Goal: Information Seeking & Learning: Learn about a topic

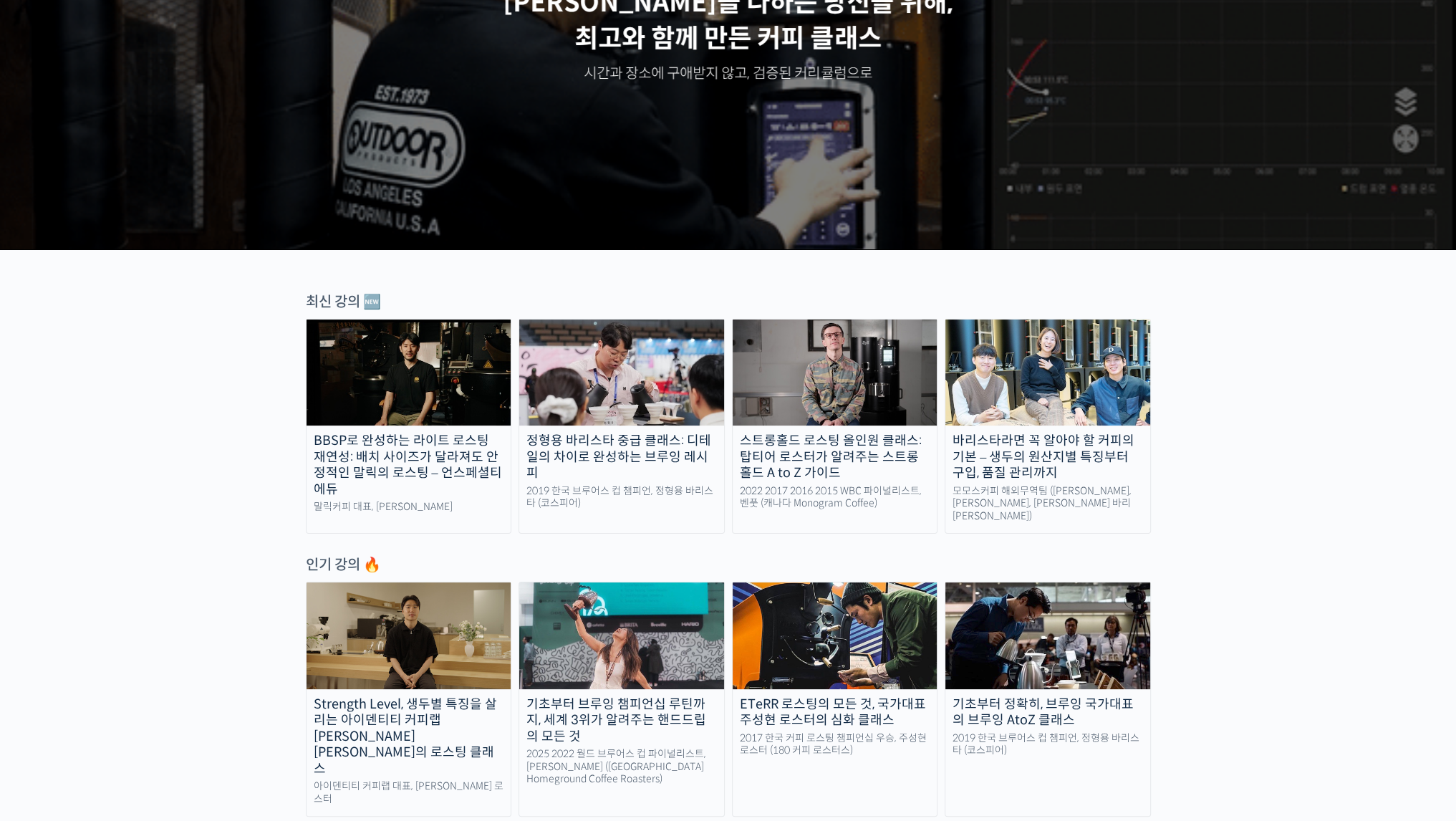
scroll to position [358, 0]
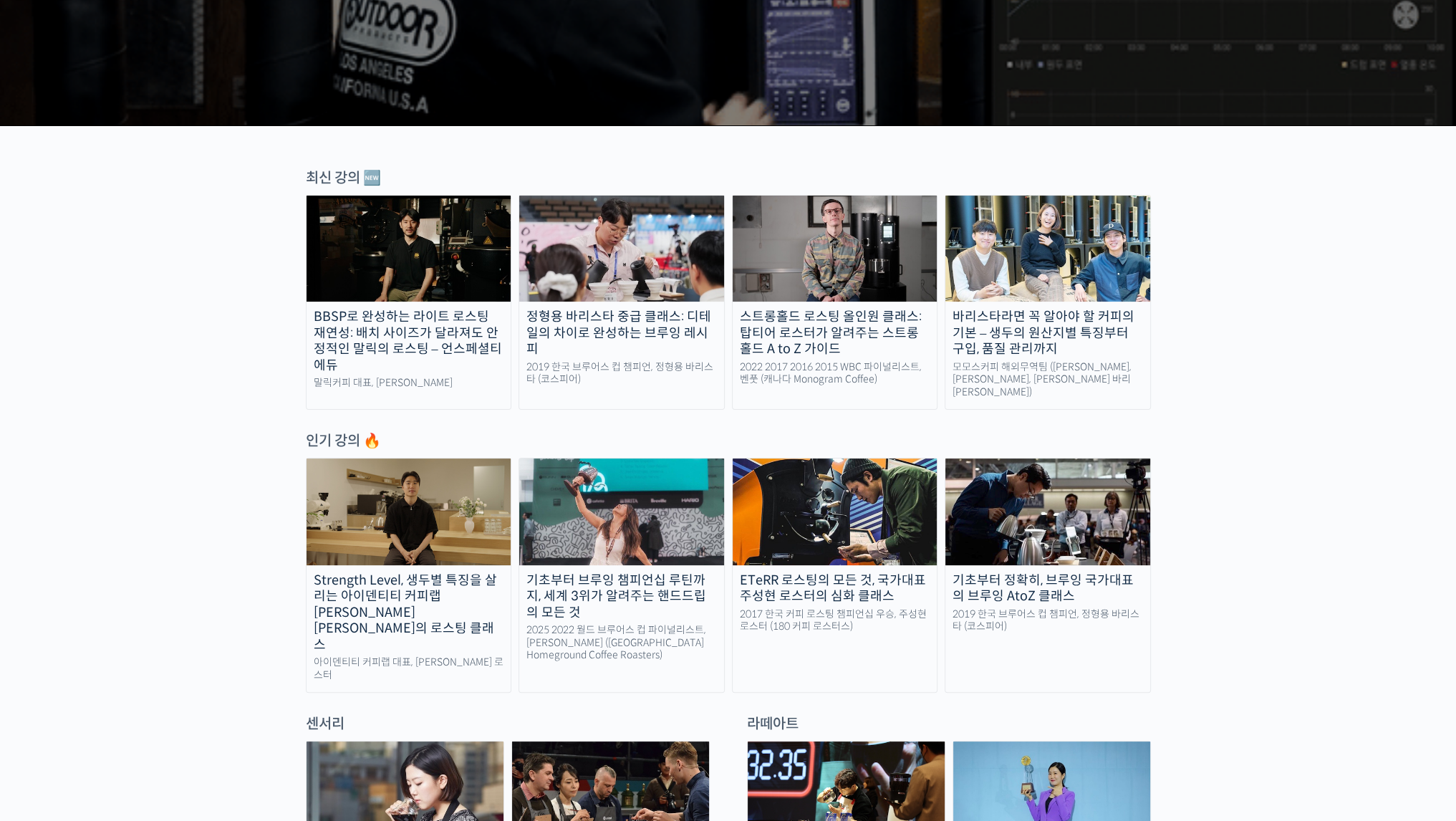
click at [823, 258] on img at bounding box center [835, 249] width 205 height 106
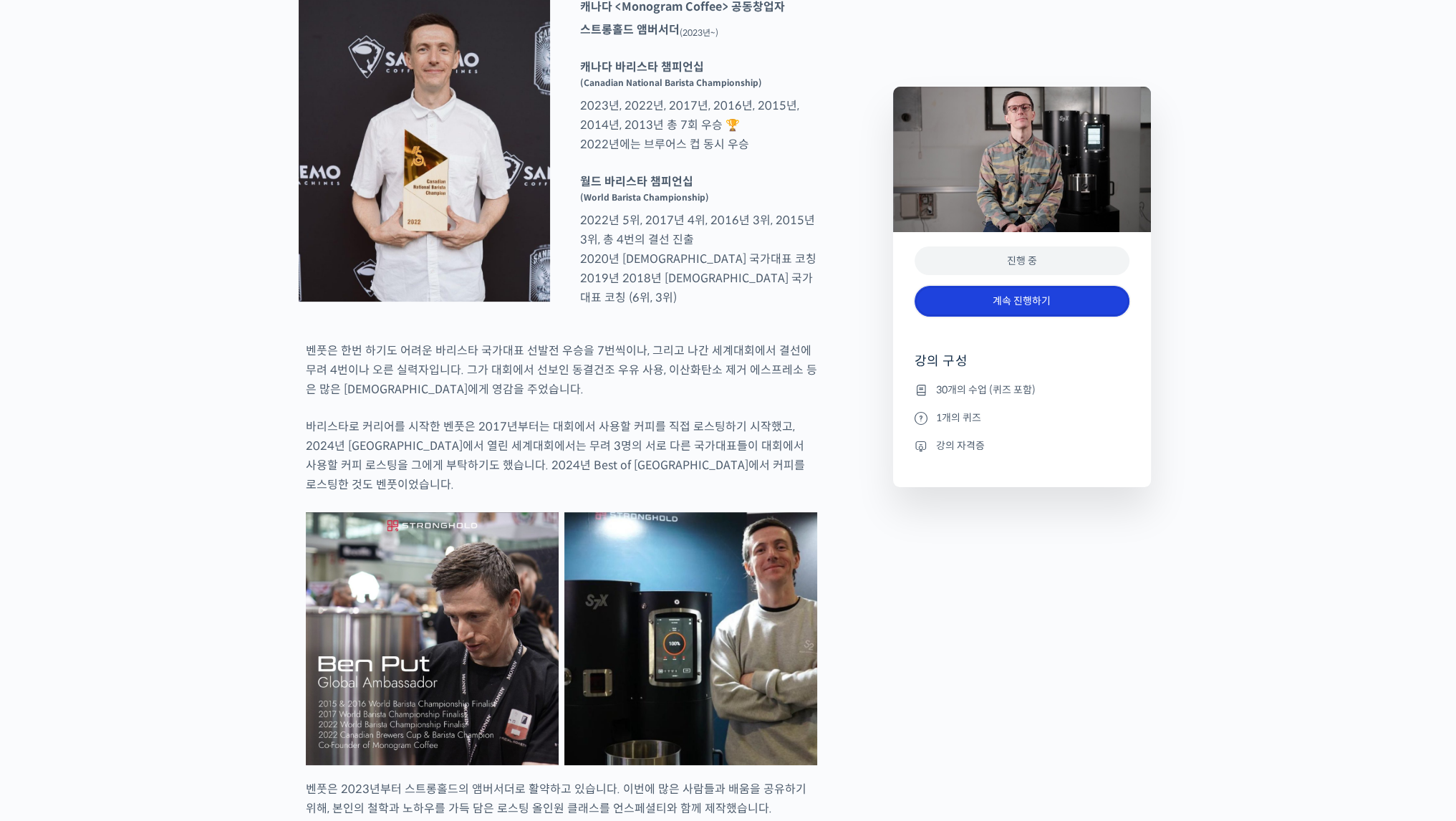
click at [948, 302] on link "계속 진행하기" at bounding box center [1022, 300] width 215 height 30
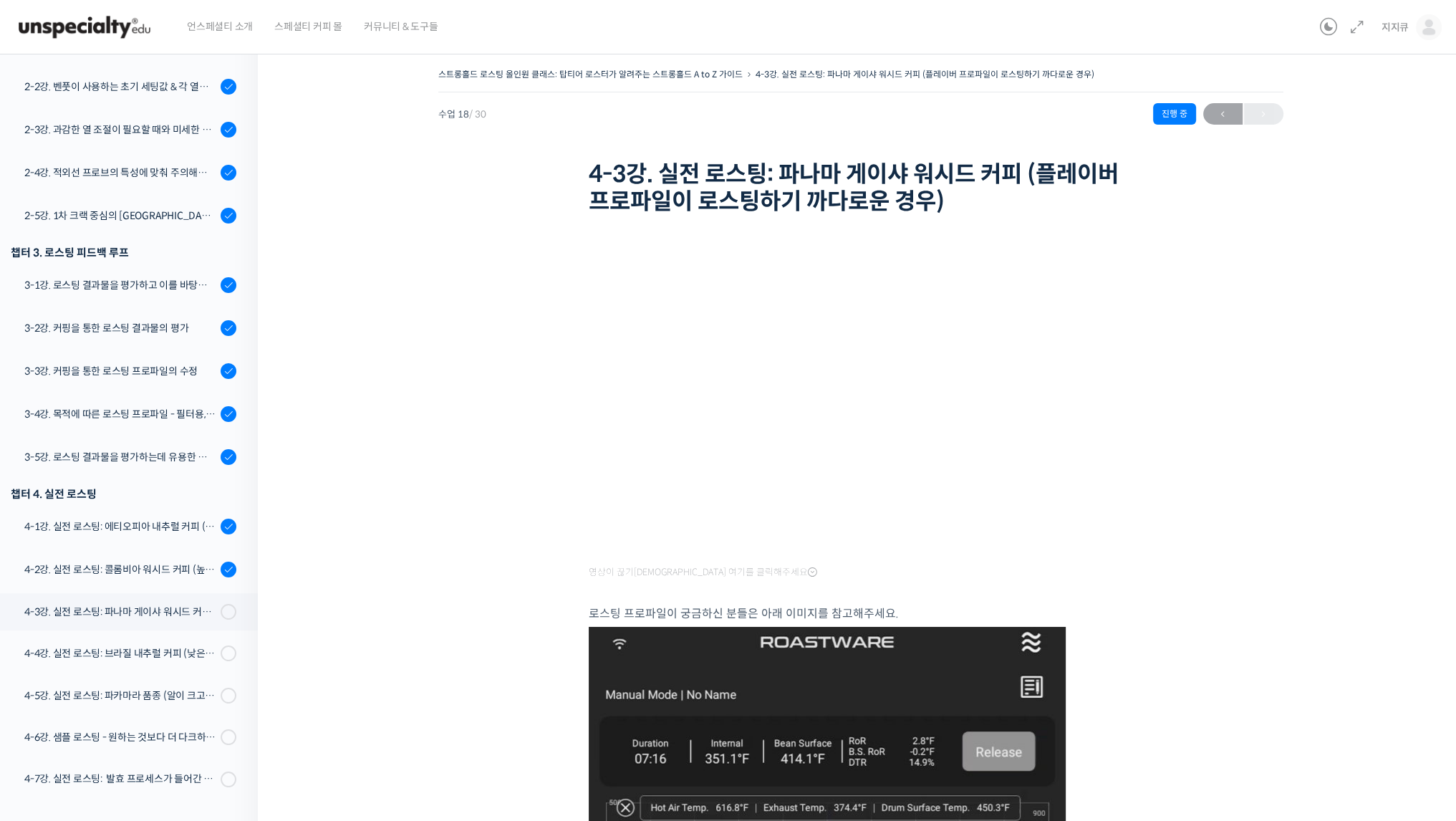
scroll to position [504, 0]
click at [161, 268] on link "3-1강. 로스팅 결과물을 평가하고 이를 바탕으로 프로파일을 설계하는 방법" at bounding box center [125, 283] width 265 height 38
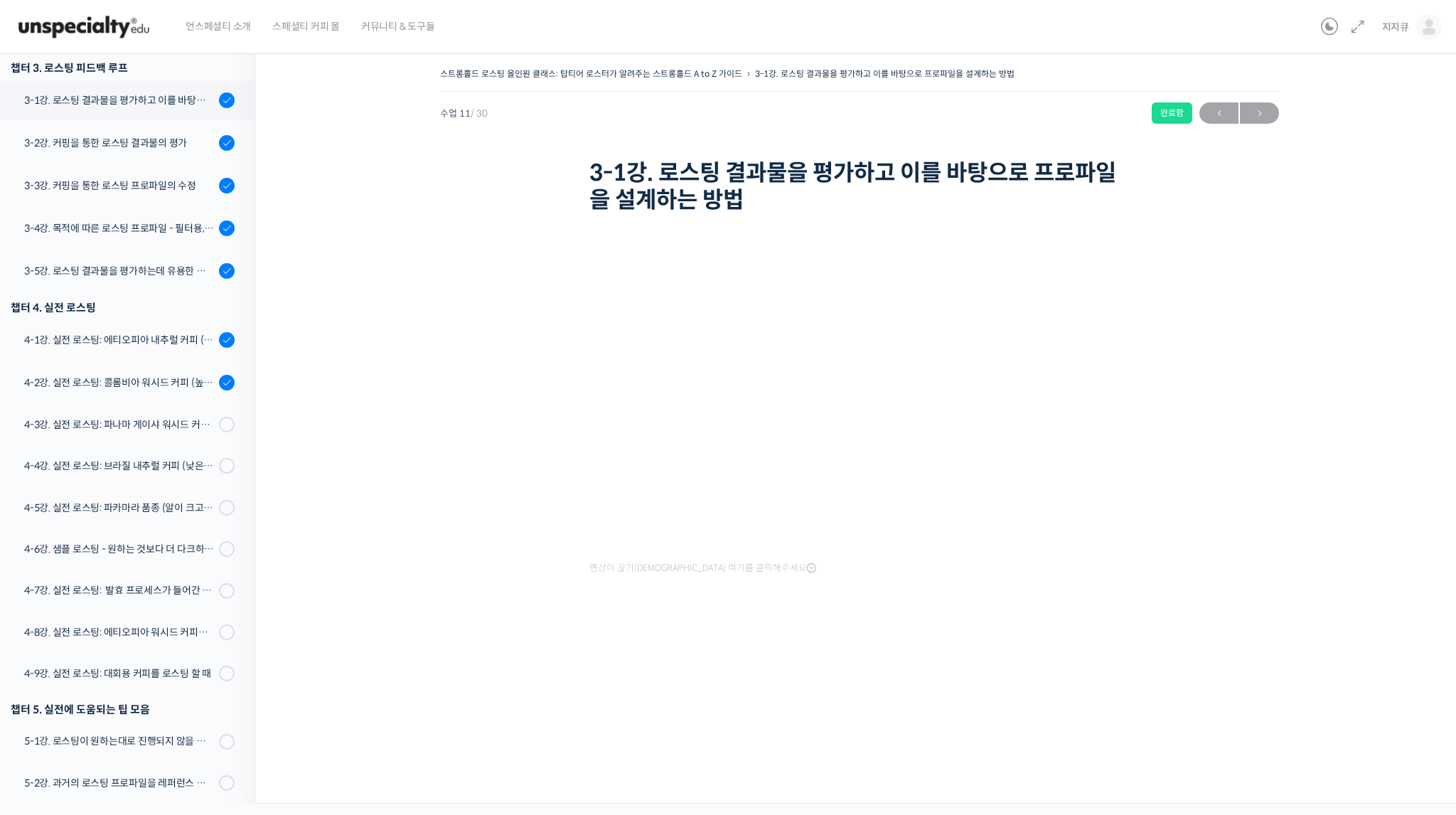
click at [1246, 386] on div "스트롱홀드 로스팅 올인원 클래스: 탑티어 로스터가 알려주는 스트롱홀드 A to Z 가이드 3-1강. 로스팅 결과물을 평가하고 이를 바탕으로 프…" at bounding box center [859, 353] width 1065 height 579
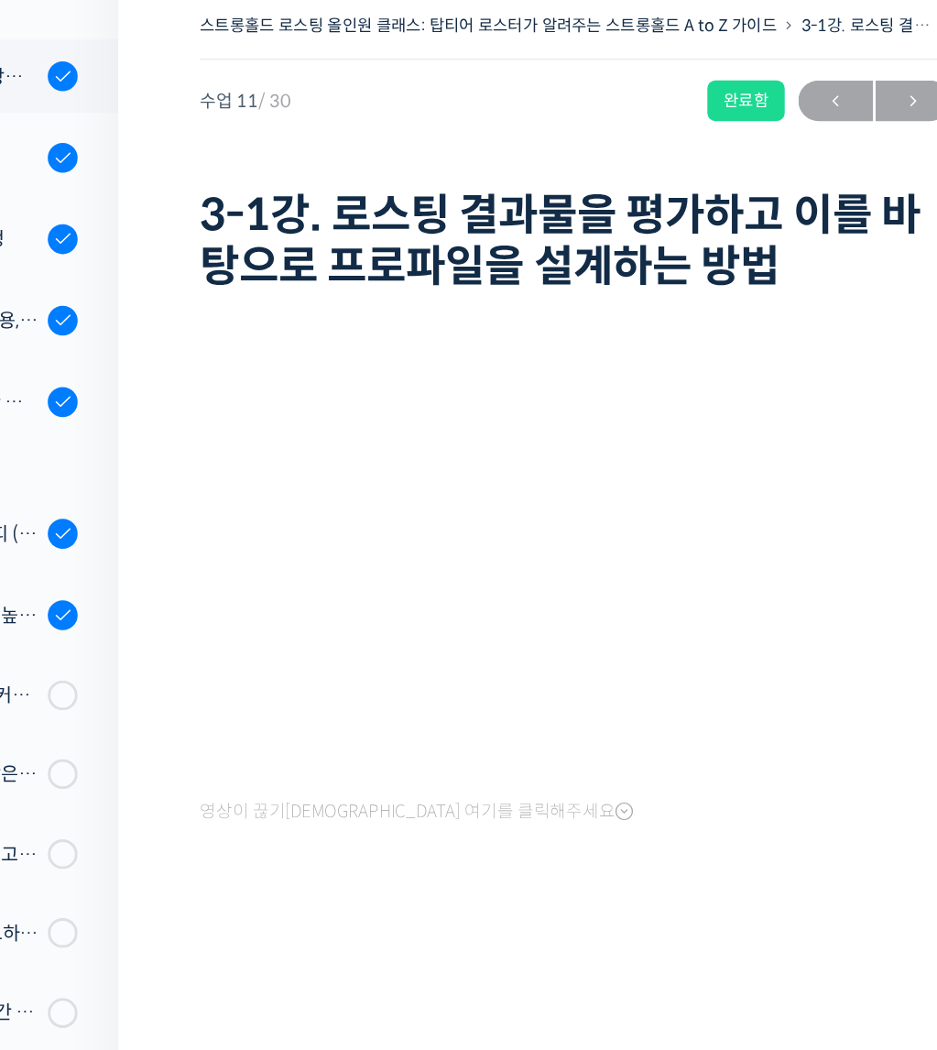
click at [505, 664] on div "영상이 끊기신다면 여기를 클릭해주세요" at bounding box center [638, 501] width 506 height 441
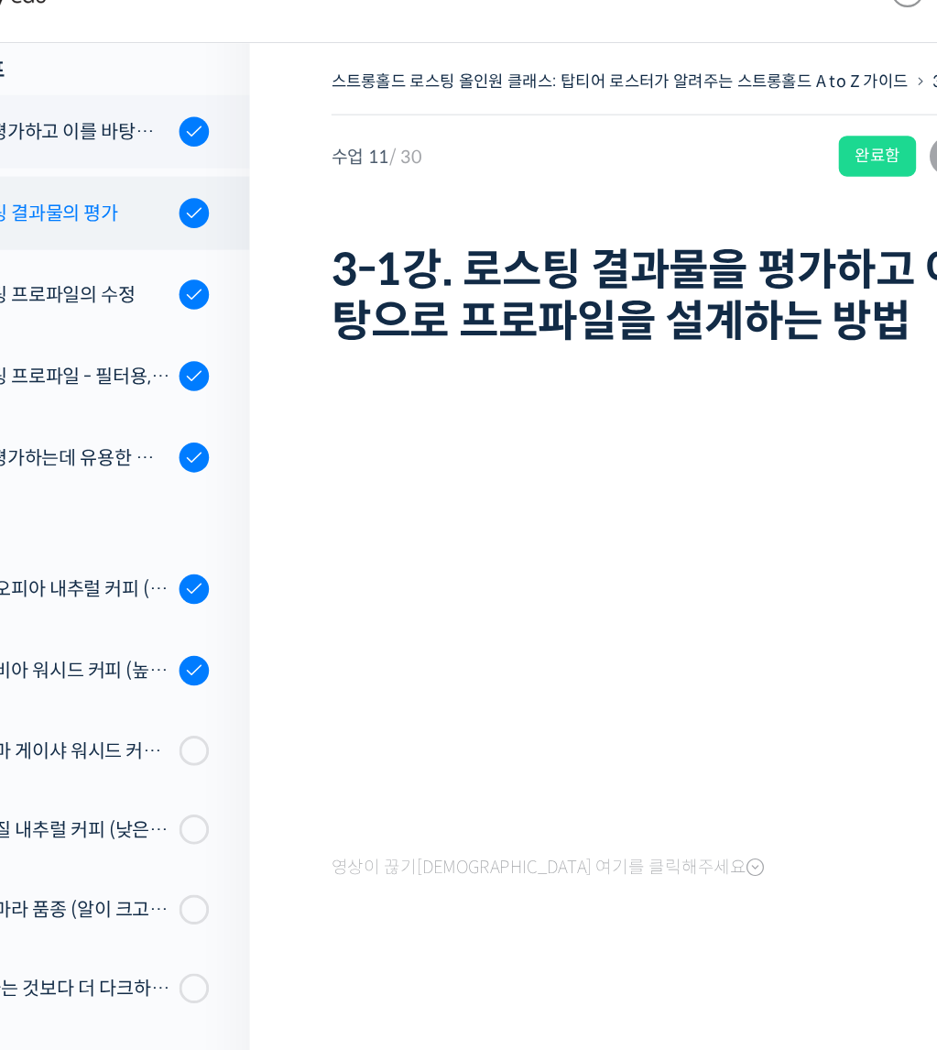
click at [237, 161] on link "3-2강. 커핑을 통한 로스팅 결과물의 평가" at bounding box center [160, 183] width 339 height 49
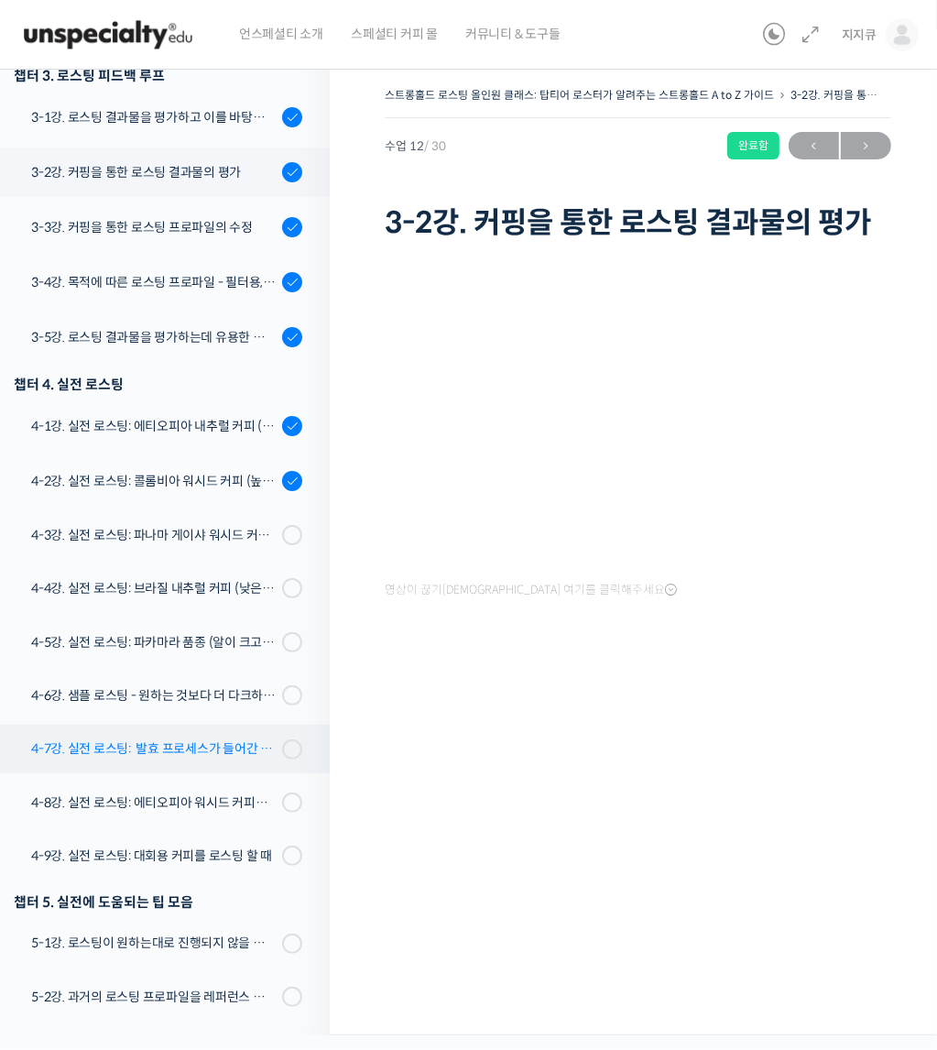
scroll to position [888, 0]
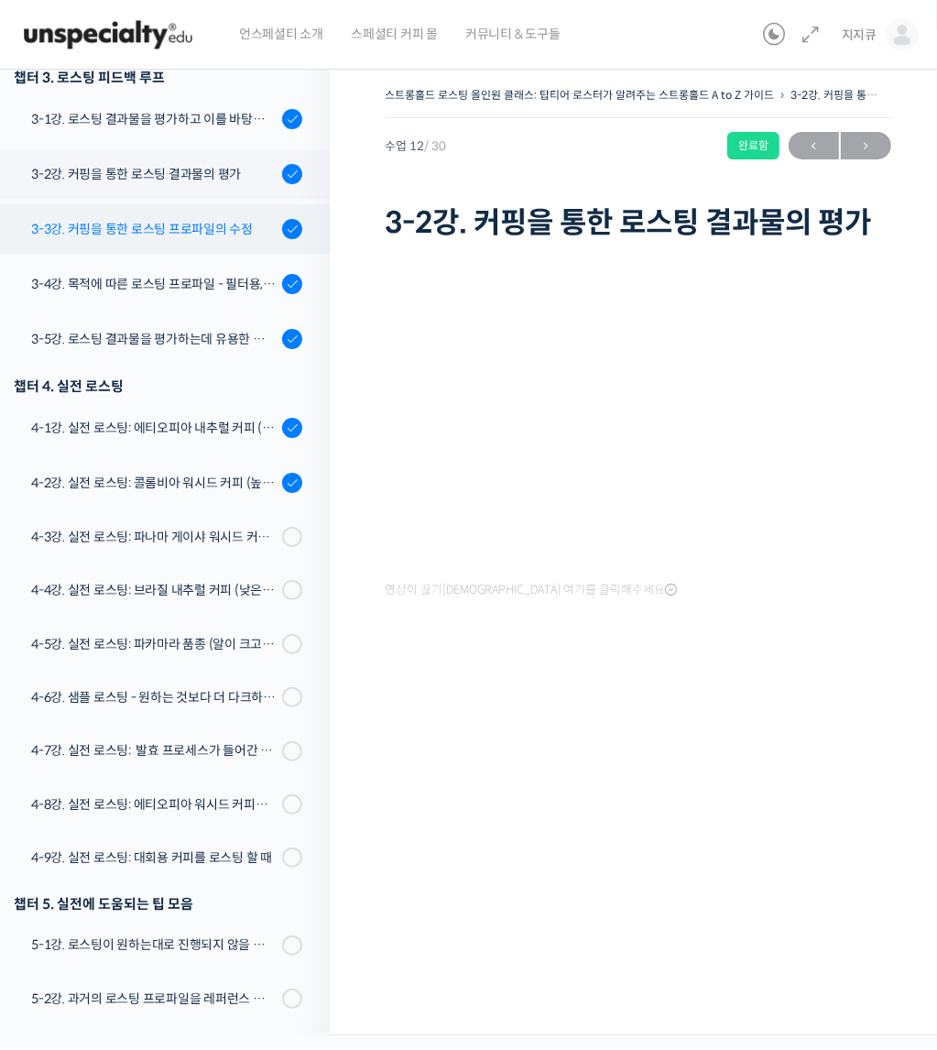
click at [211, 244] on link "3-3강. 커핑을 통한 로스팅 프로파일의 수정" at bounding box center [160, 228] width 339 height 49
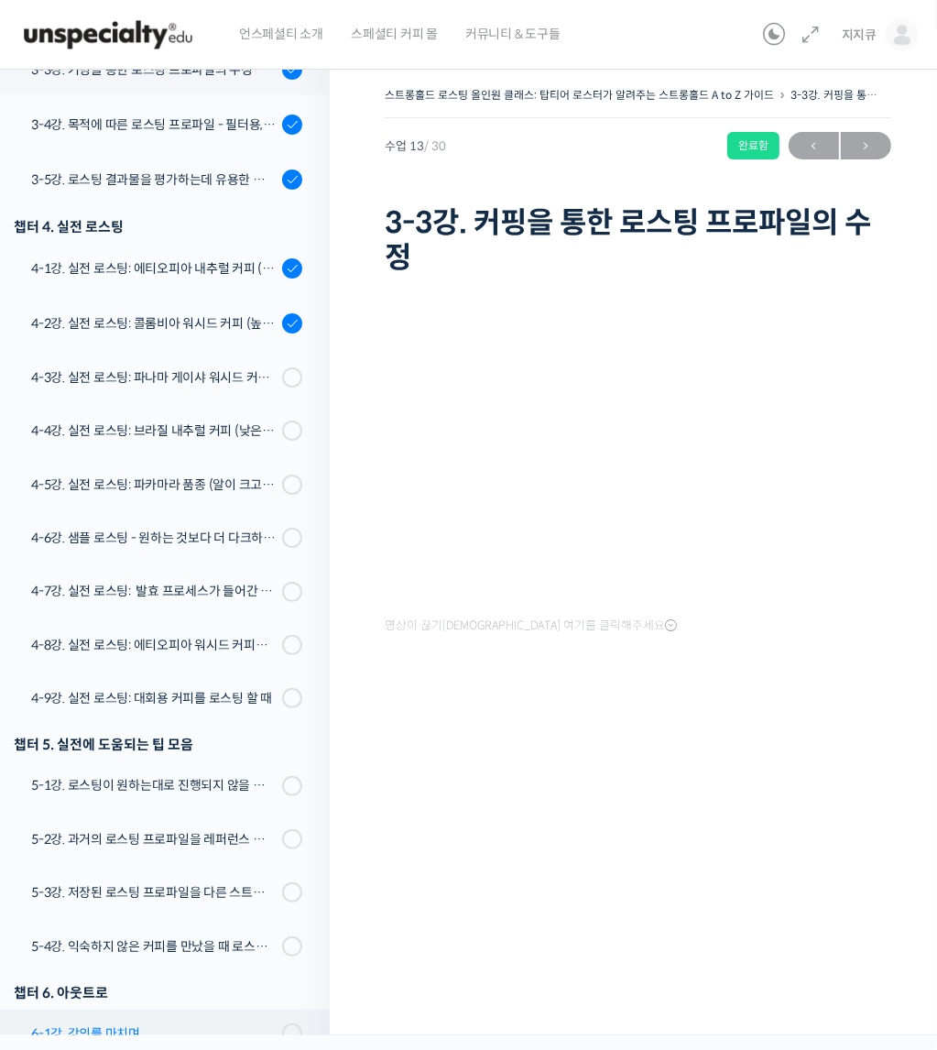
scroll to position [1041, 0]
